Goal: Navigation & Orientation: Find specific page/section

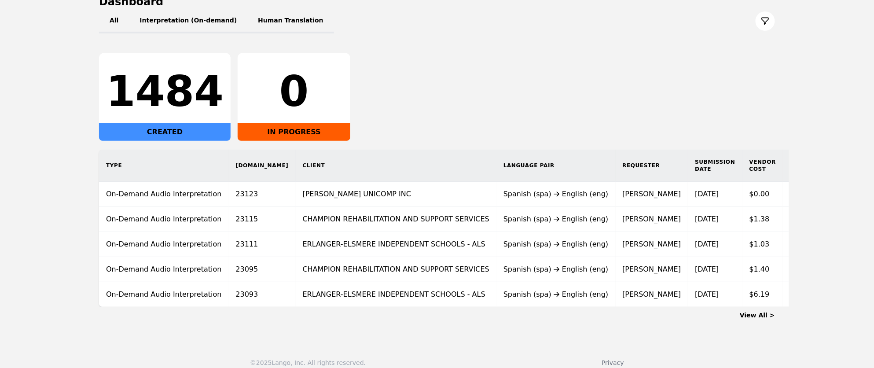
scroll to position [111, 0]
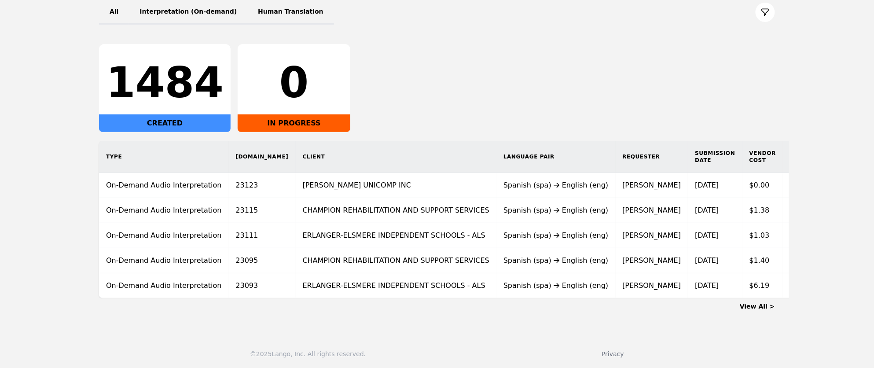
click at [763, 307] on link "View All >" at bounding box center [756, 306] width 35 height 7
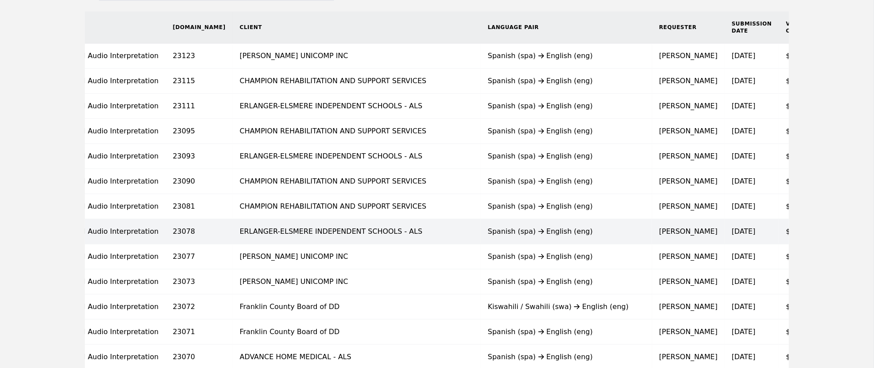
scroll to position [0, 67]
